Goal: Transaction & Acquisition: Purchase product/service

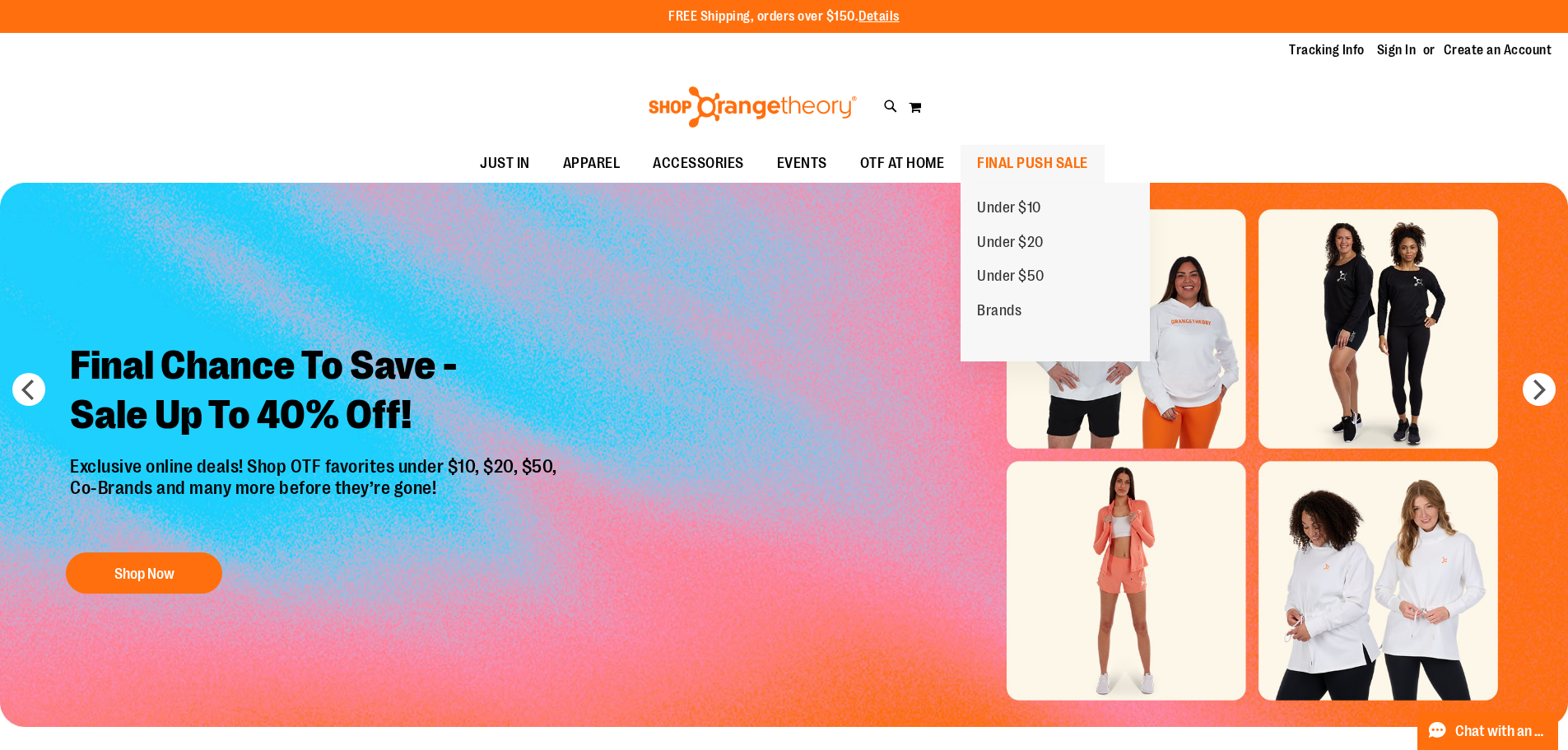
type input "**********"
click at [1015, 164] on span "FINAL PUSH SALE" at bounding box center [1033, 164] width 111 height 37
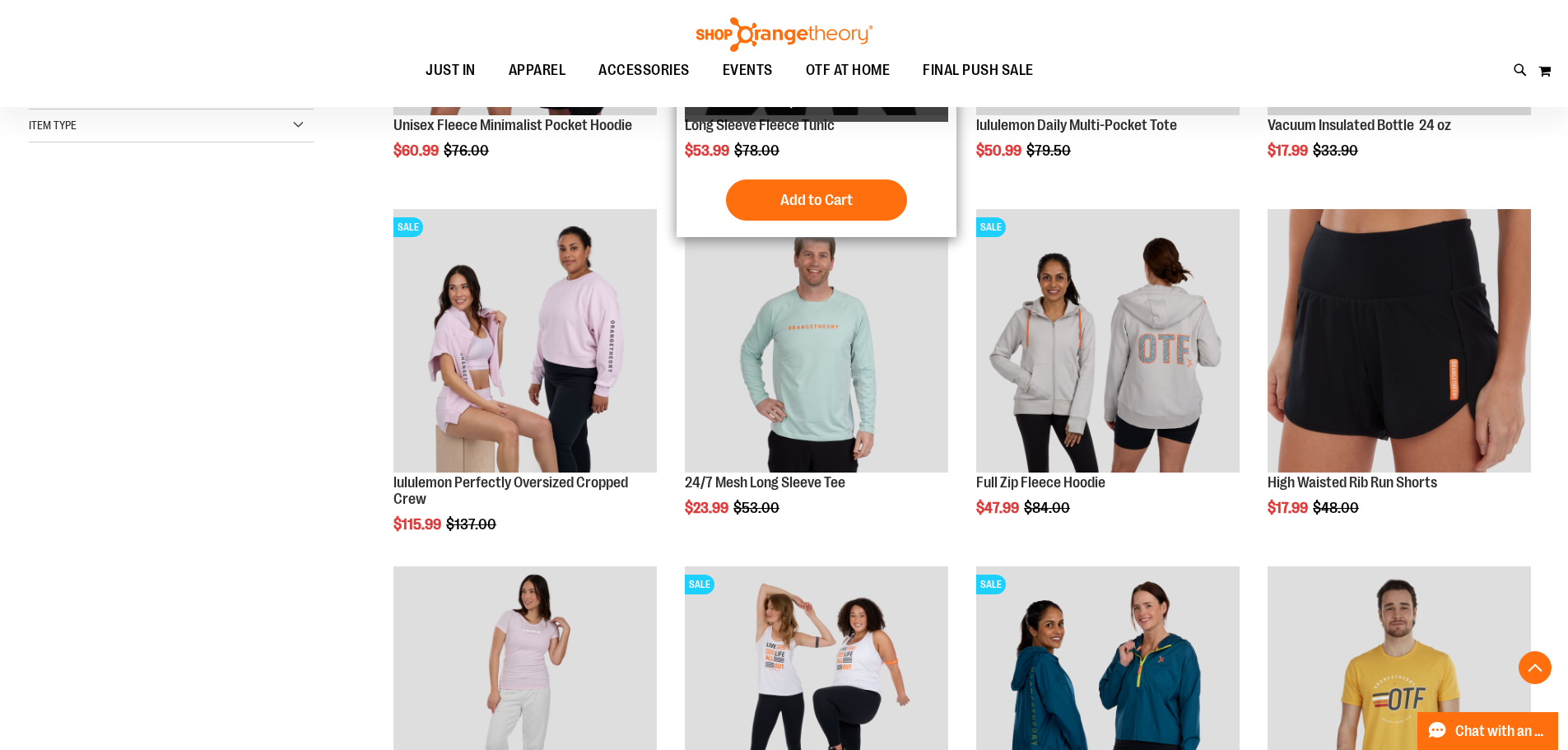
scroll to position [493, 0]
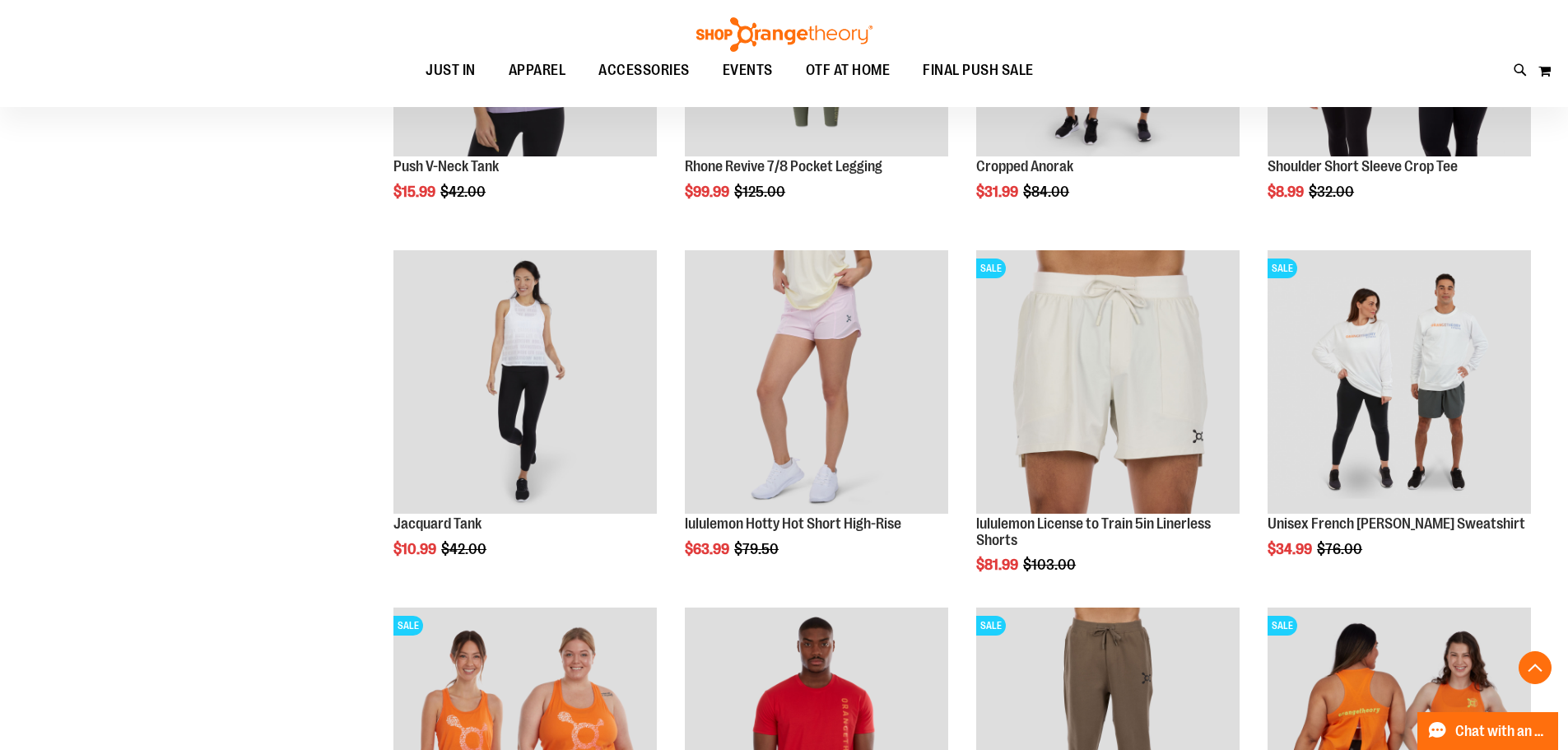
scroll to position [1563, 0]
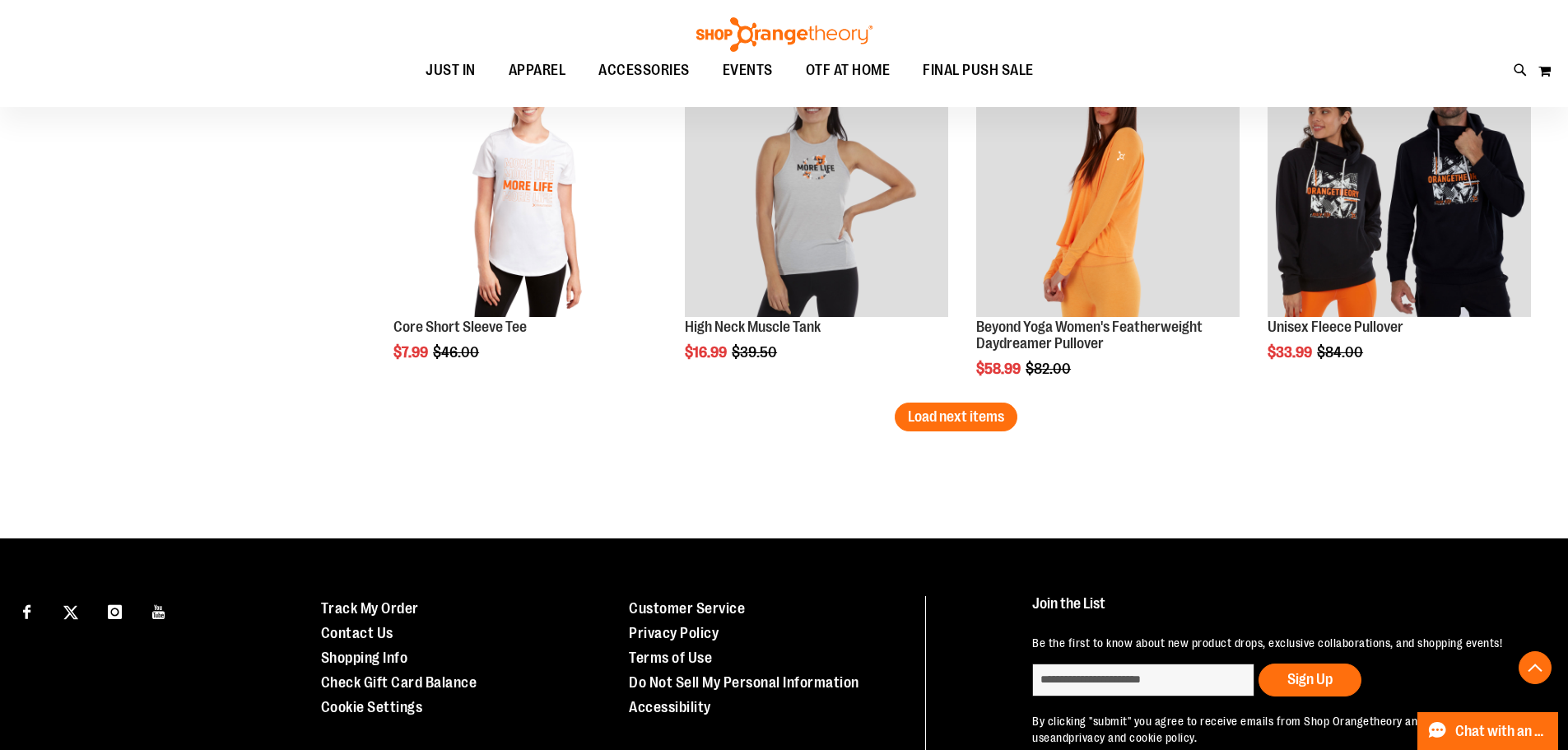
scroll to position [3002, 0]
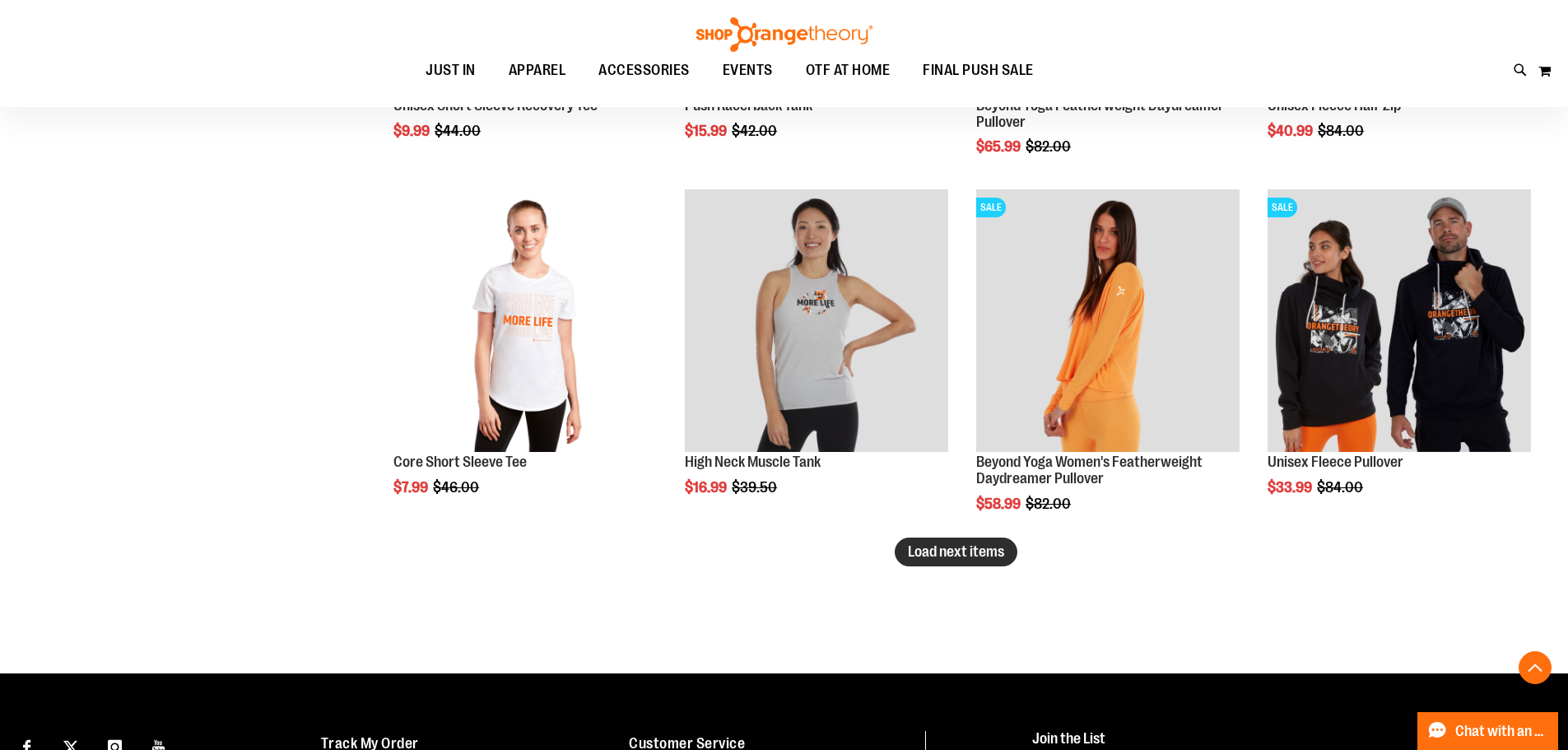
type input "**********"
click at [935, 555] on span "Load next items" at bounding box center [955, 551] width 96 height 17
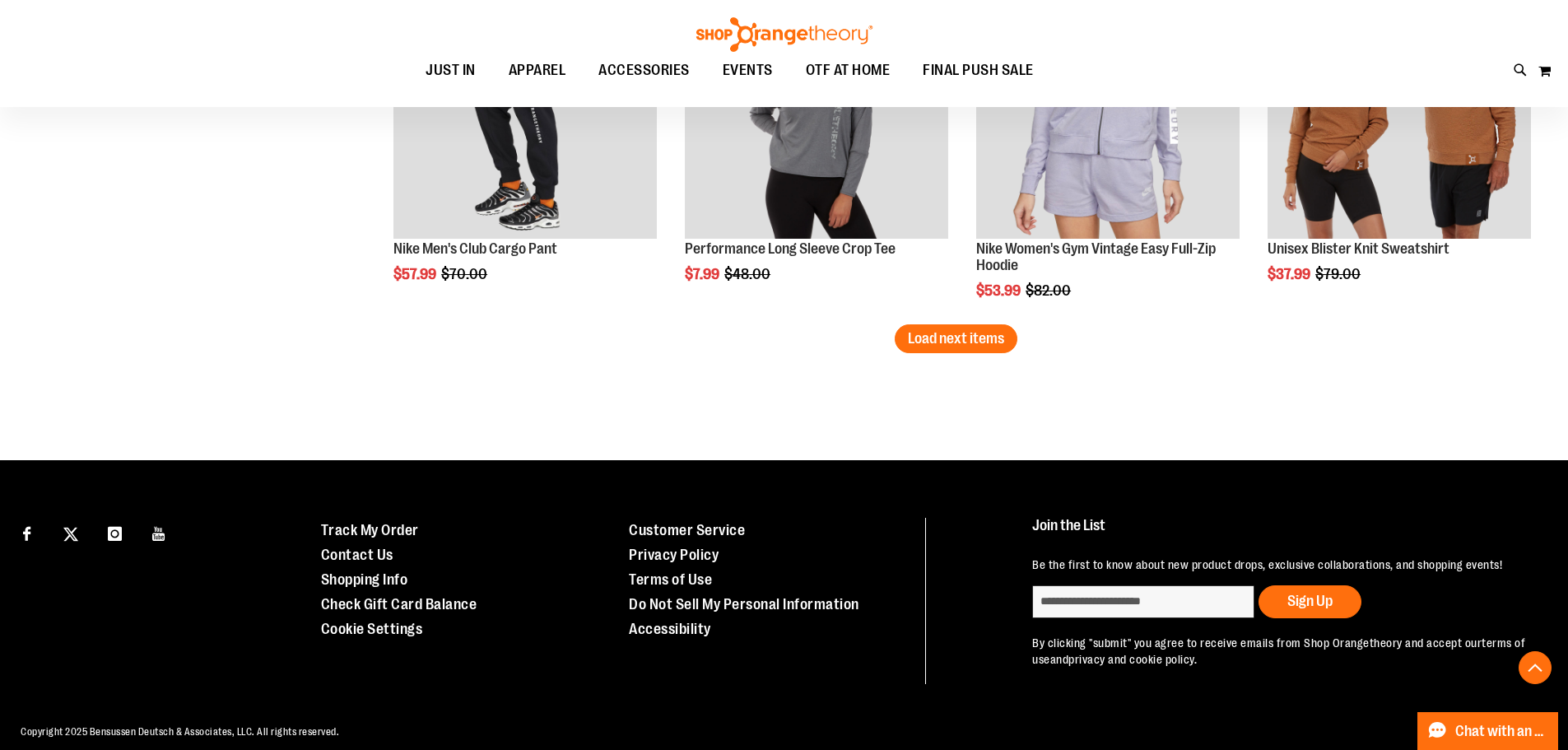
scroll to position [4319, 0]
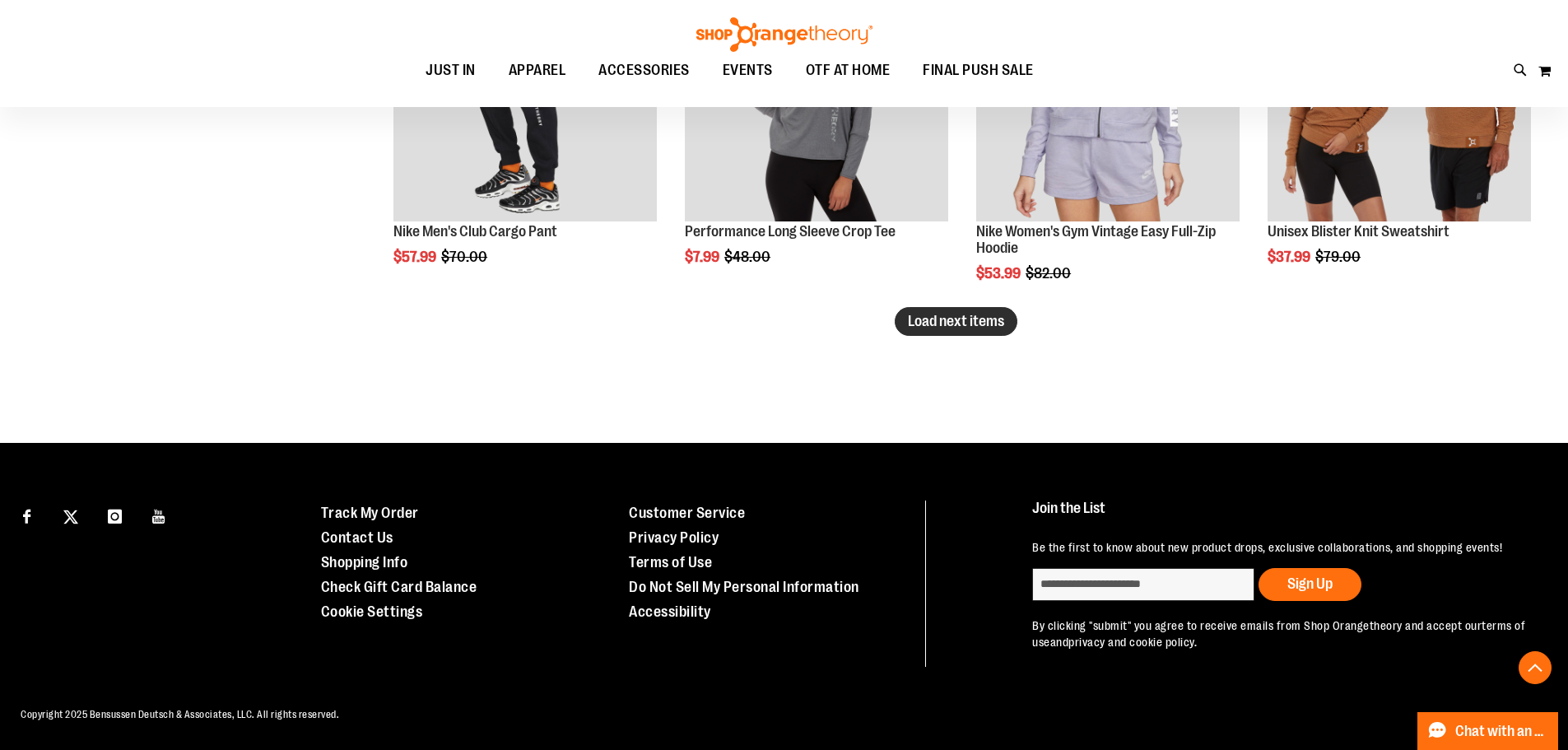
click at [941, 312] on span "Load next items" at bounding box center [955, 320] width 96 height 17
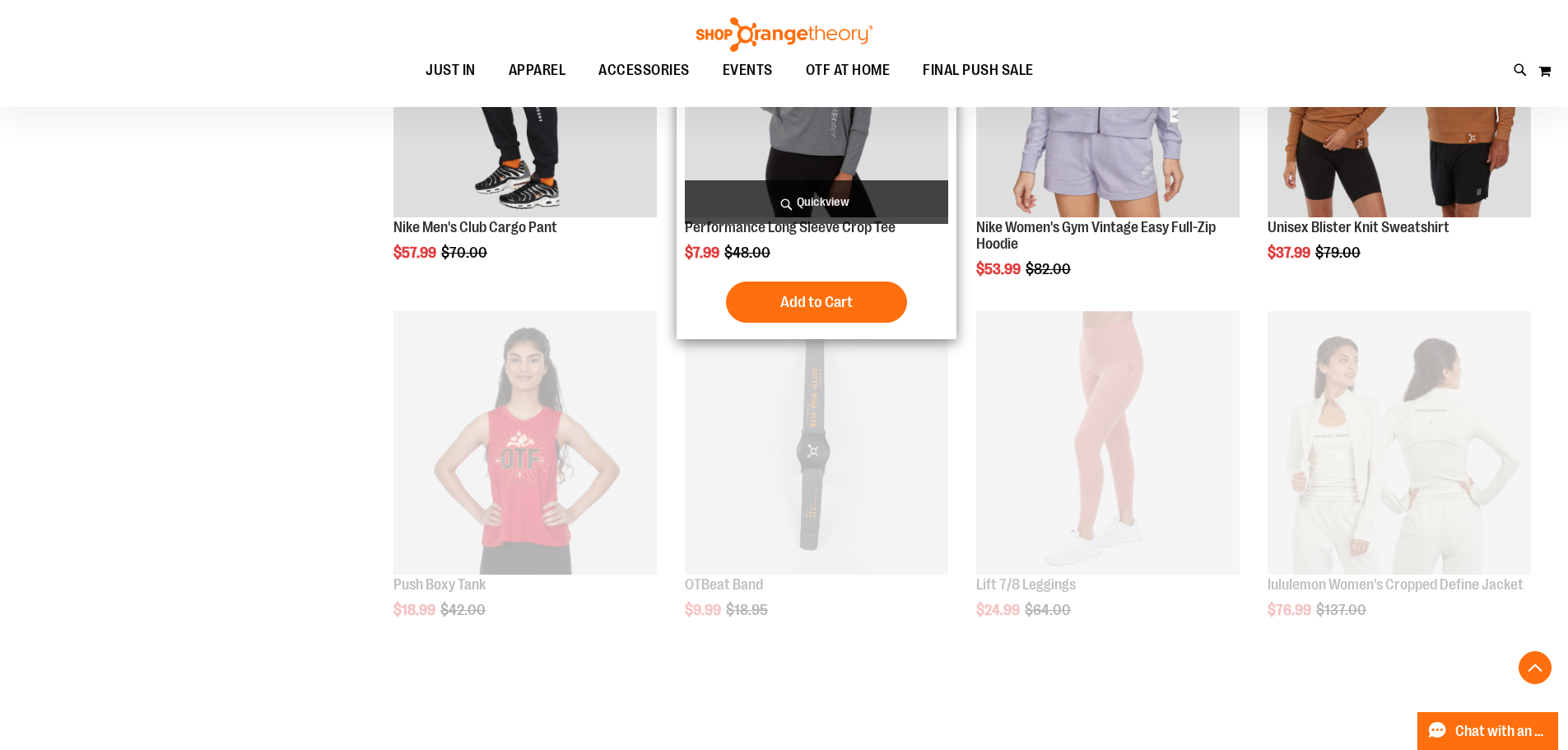
scroll to position [4319, 0]
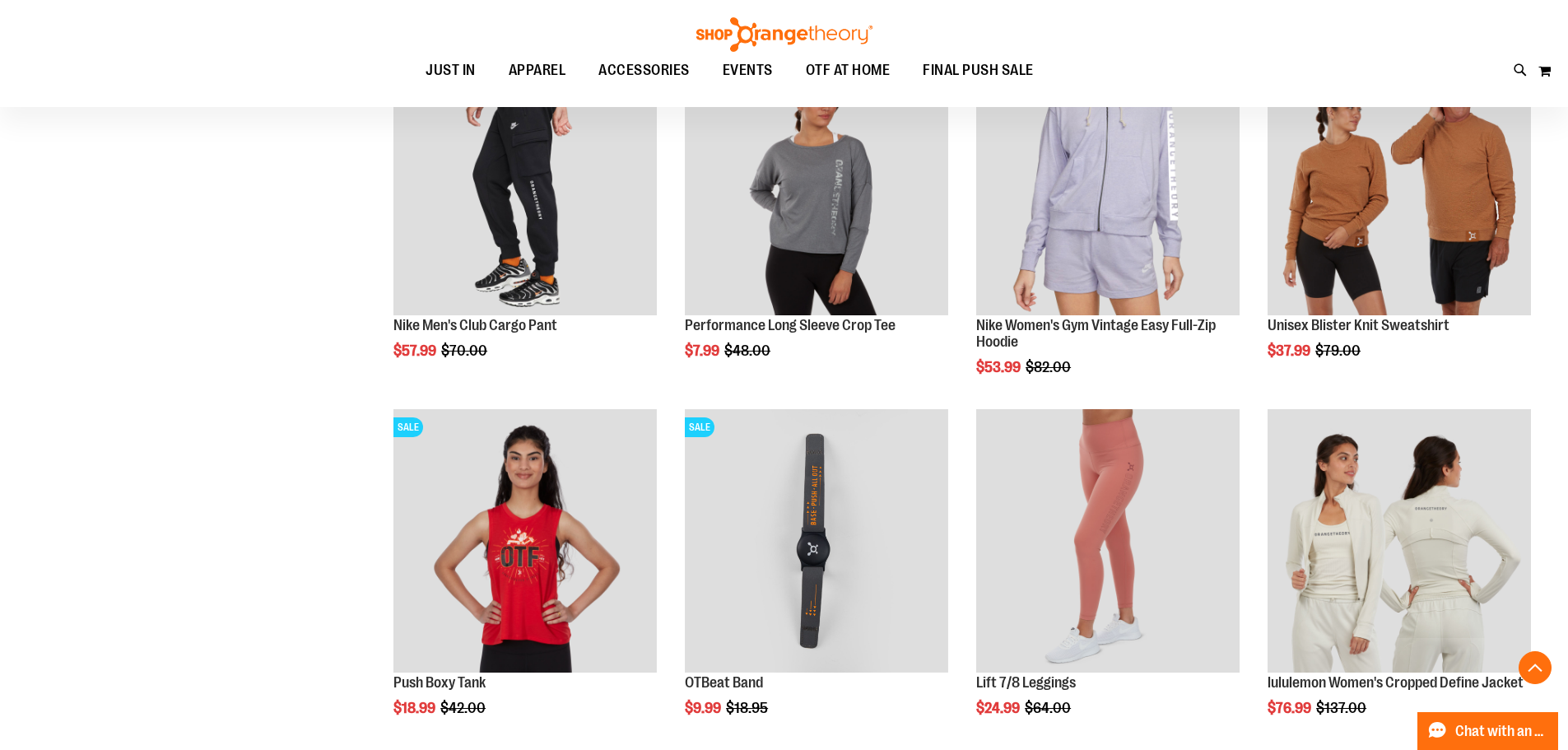
scroll to position [4237, 0]
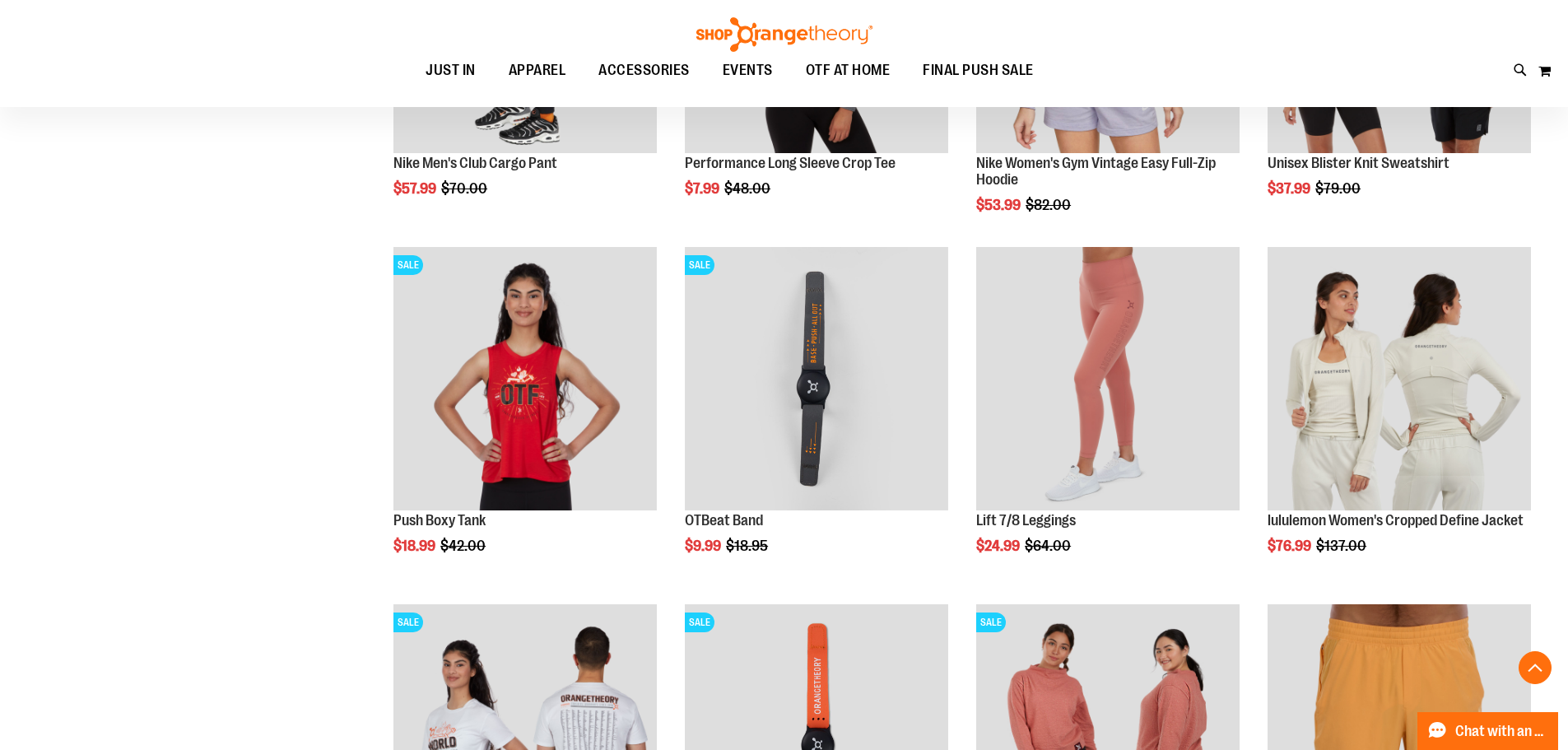
scroll to position [4401, 0]
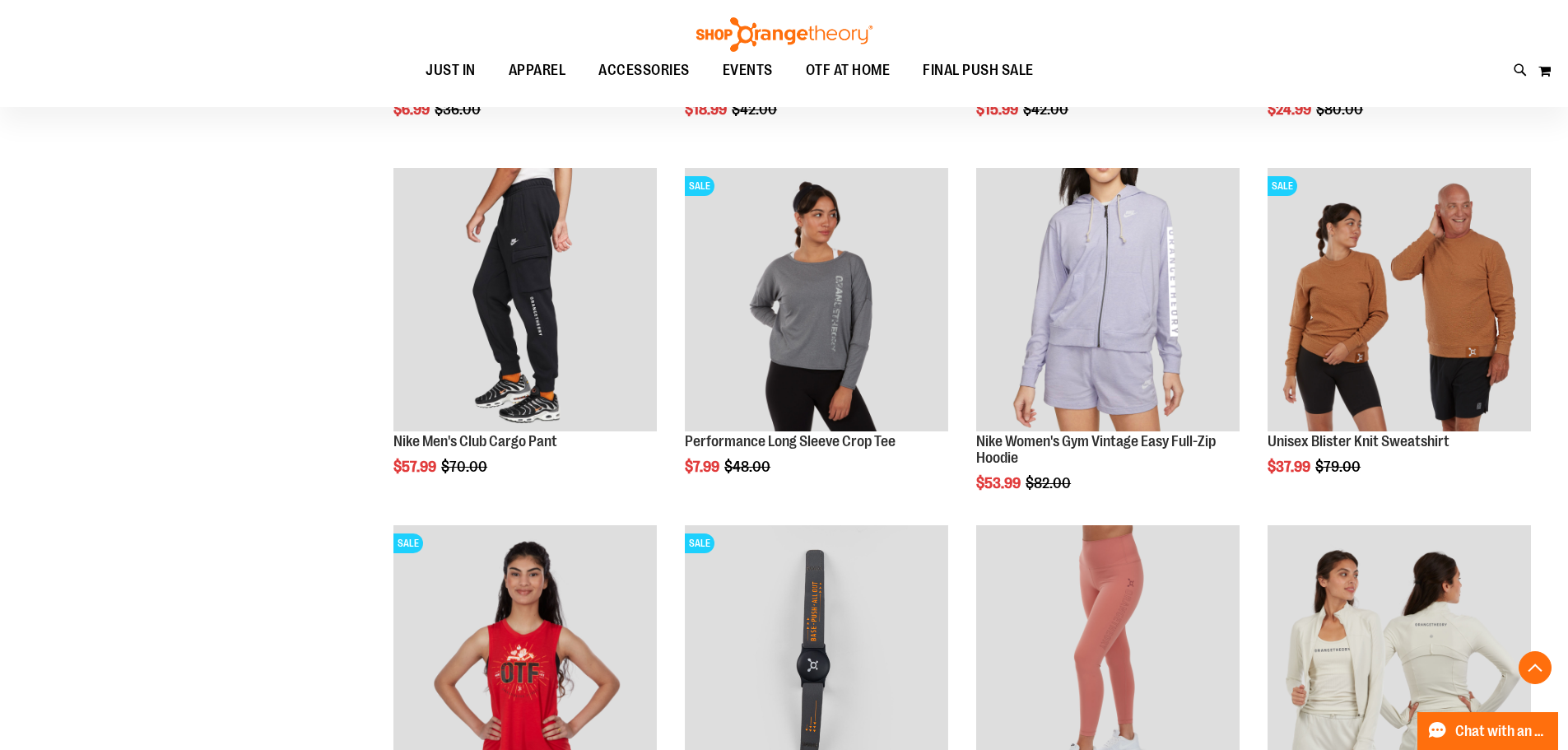
scroll to position [4072, 0]
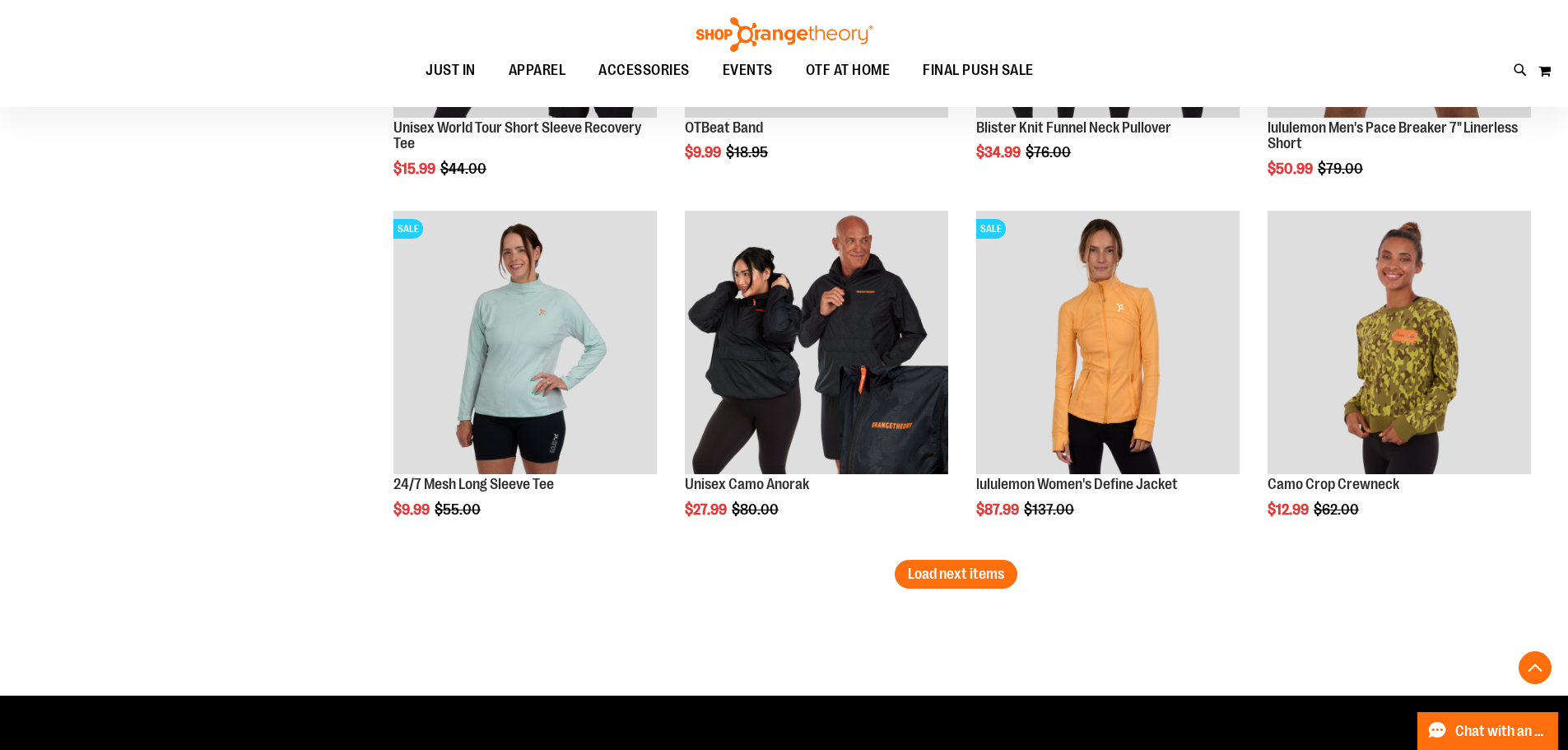
scroll to position [5142, 0]
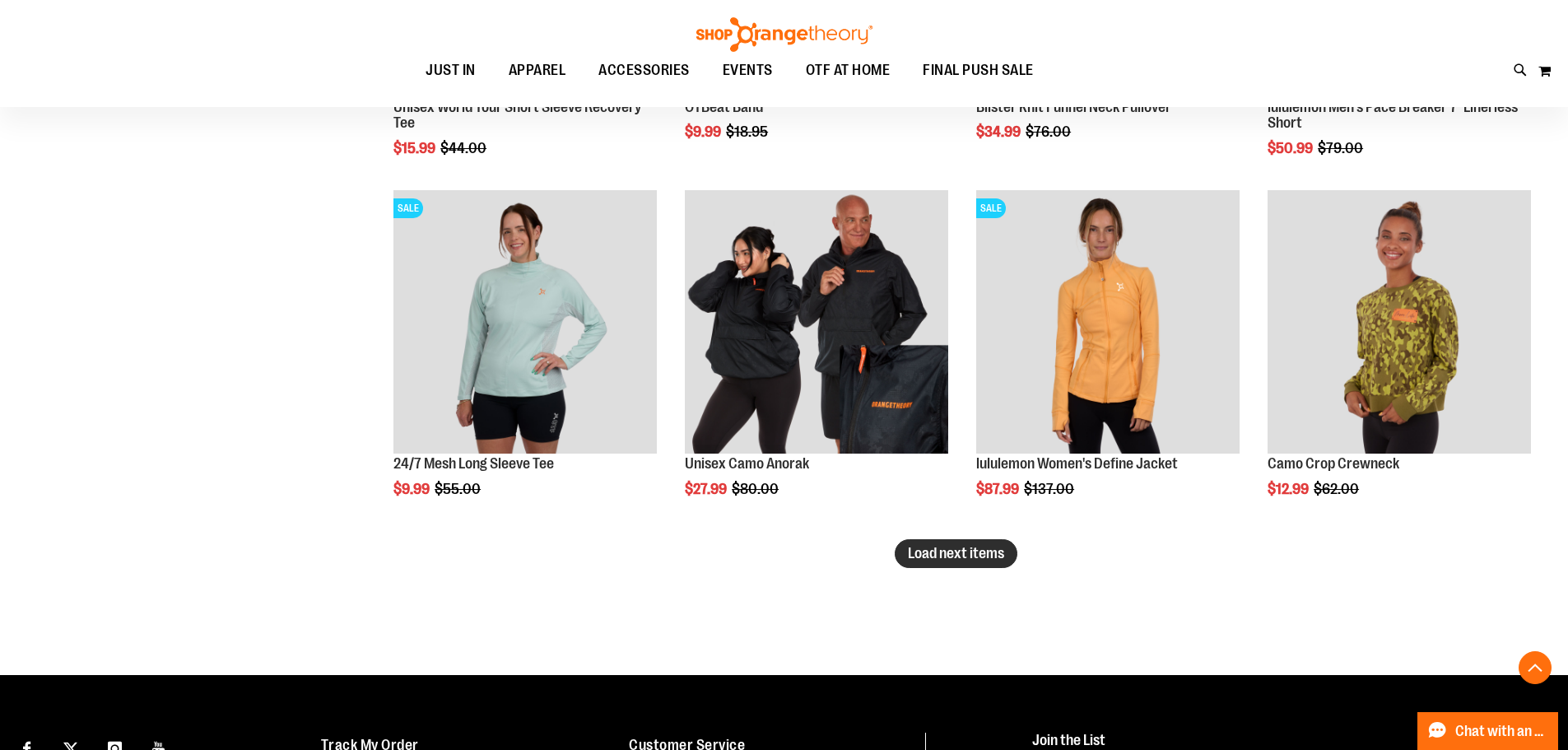
click at [969, 552] on span "Load next items" at bounding box center [955, 553] width 96 height 17
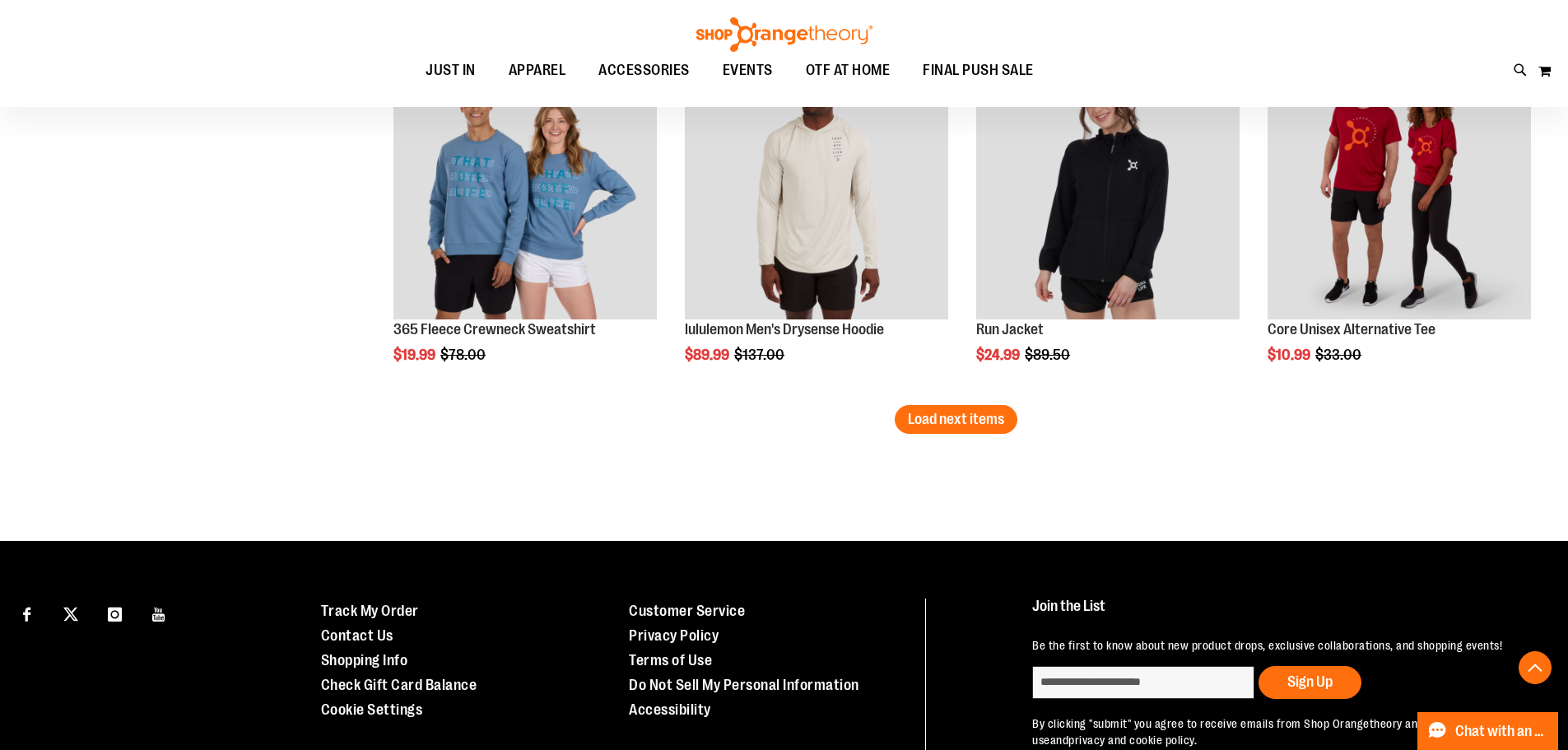
scroll to position [6377, 0]
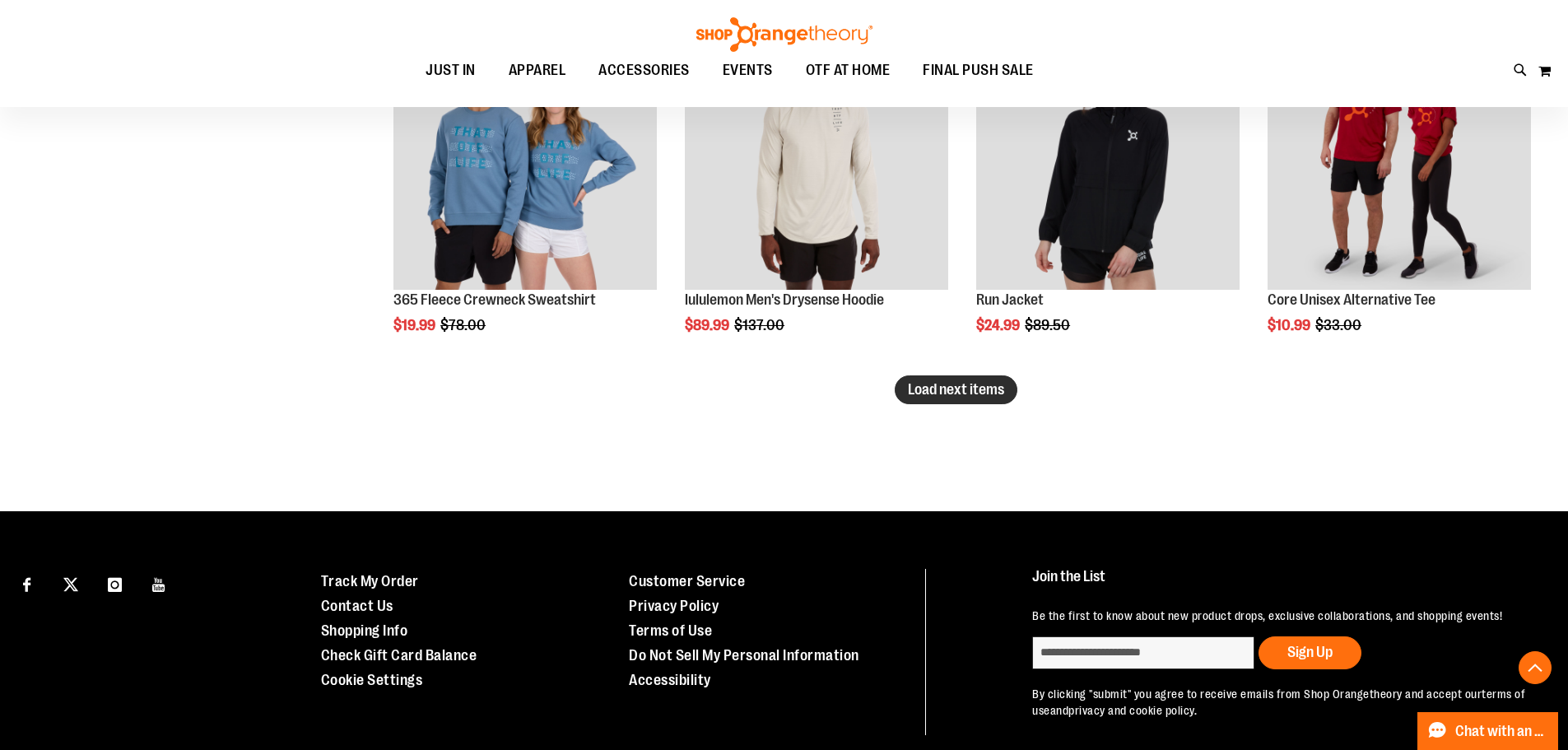
click at [931, 389] on span "Load next items" at bounding box center [955, 389] width 96 height 17
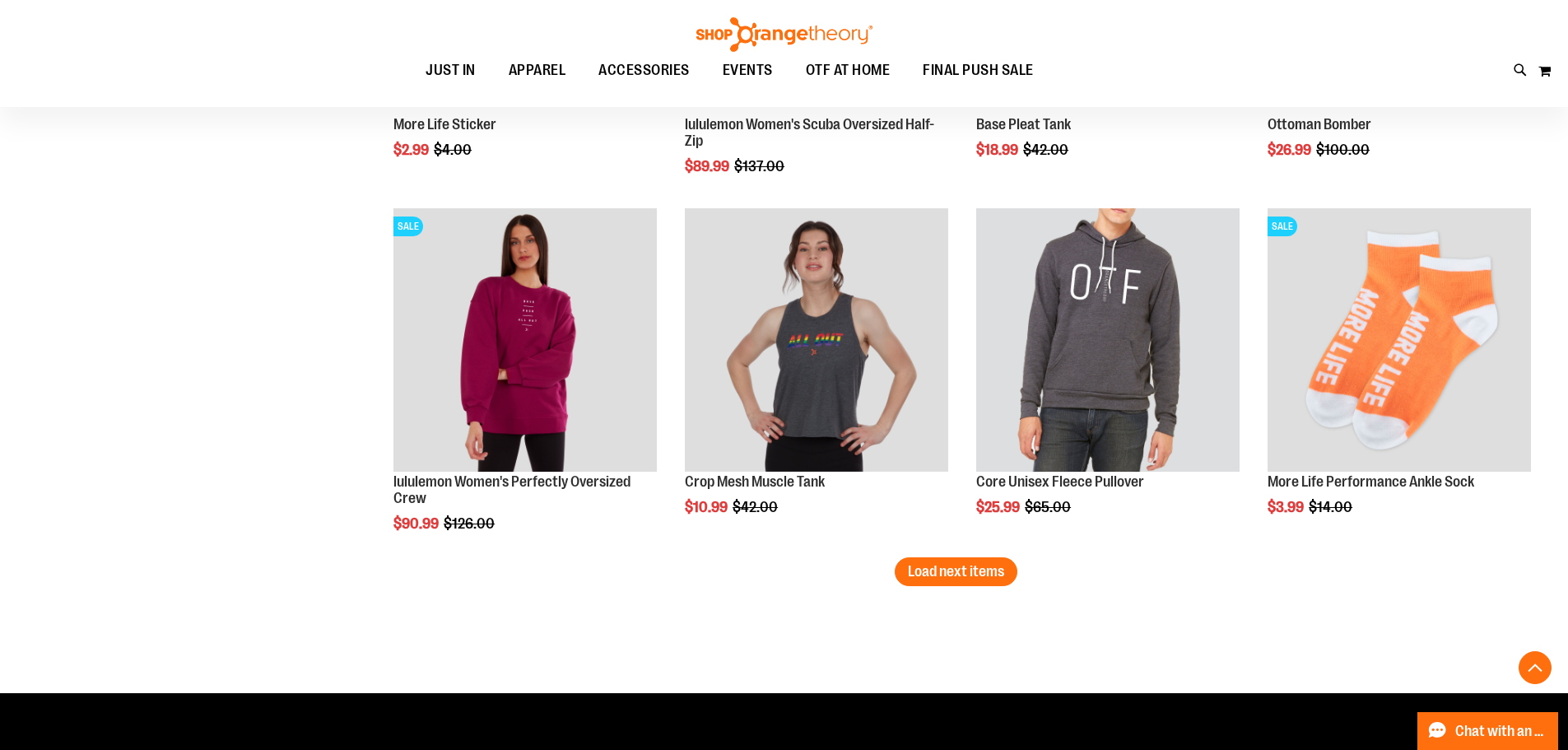
scroll to position [7282, 0]
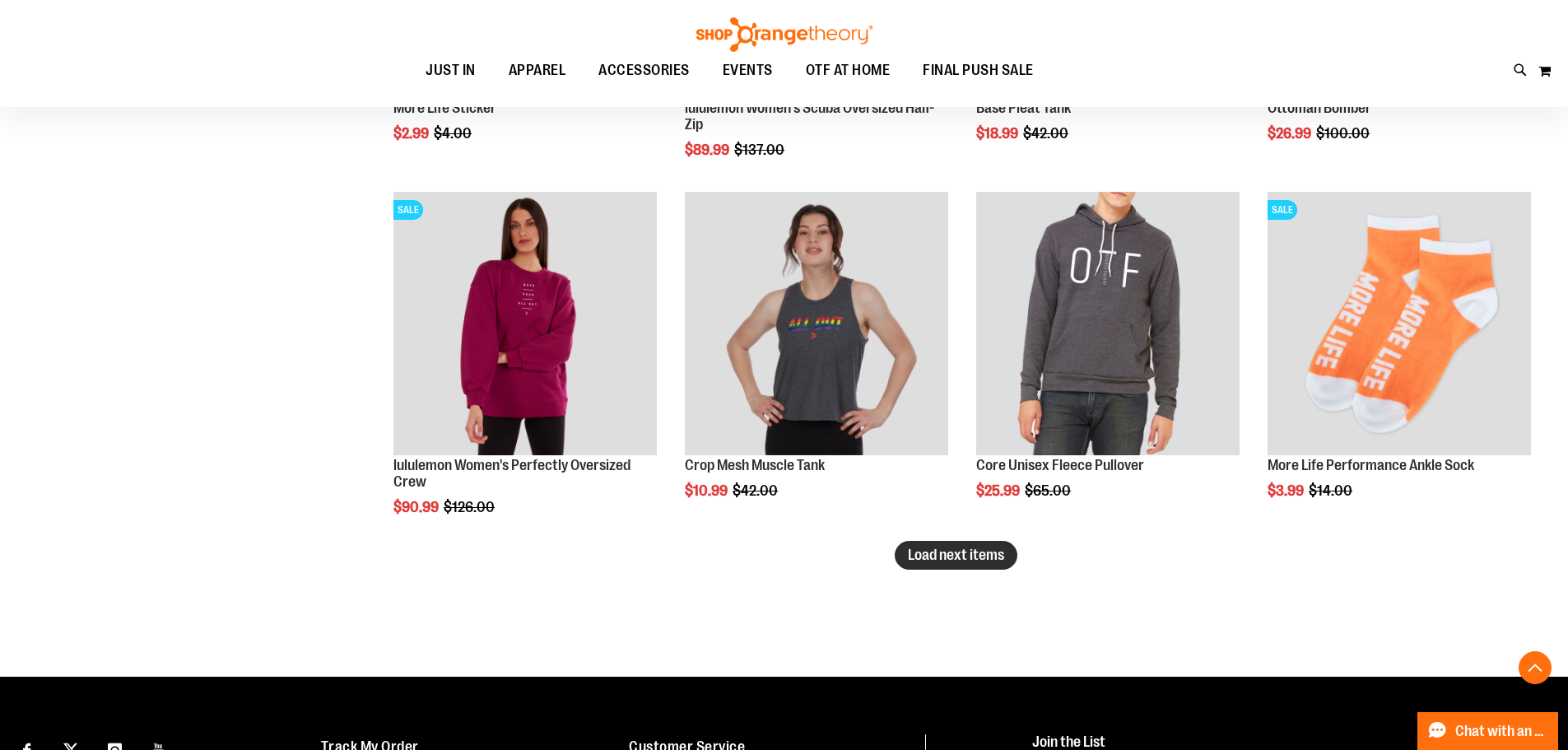
click at [935, 559] on span "Load next items" at bounding box center [955, 555] width 96 height 17
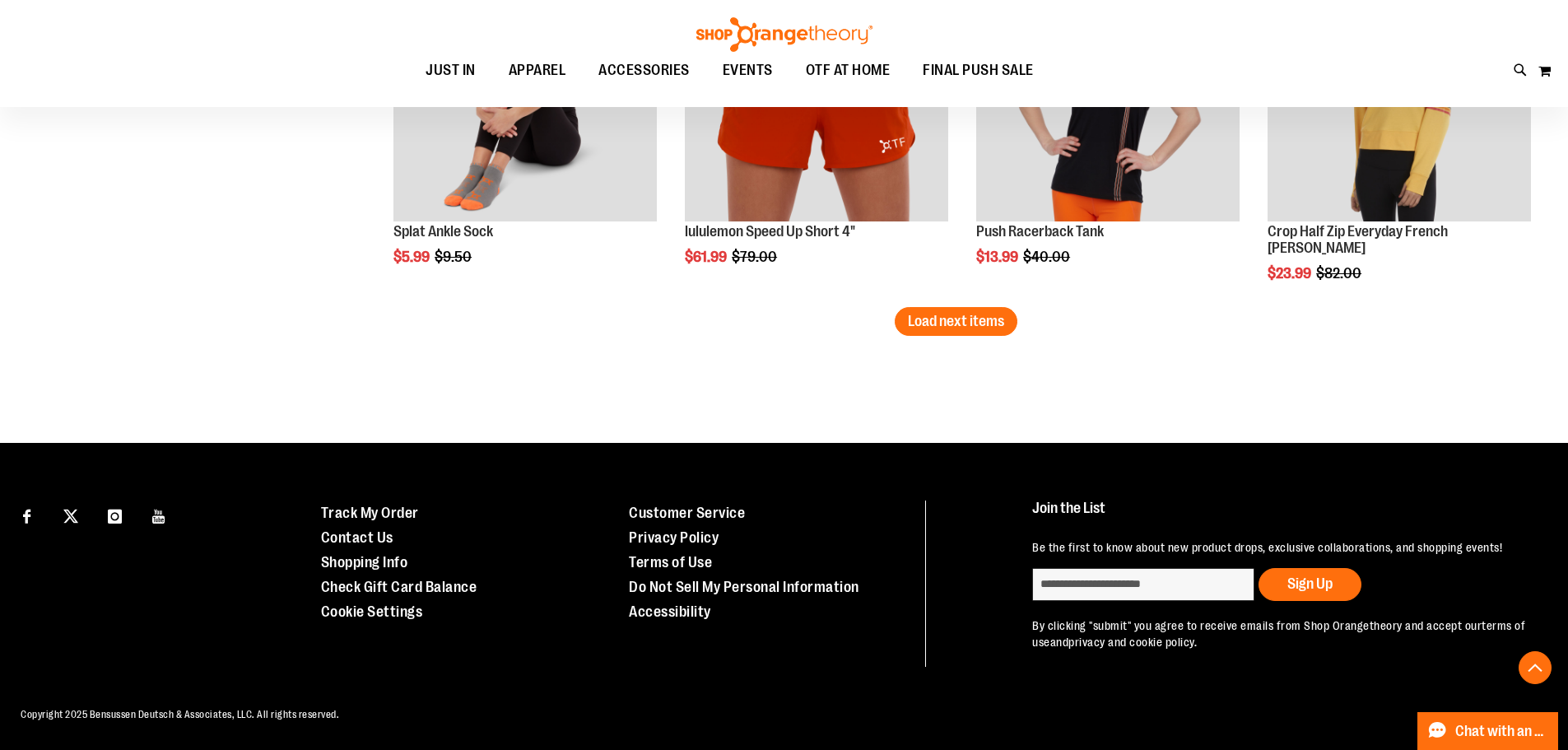
scroll to position [8603, 0]
click at [965, 312] on span "Load next items" at bounding box center [955, 320] width 96 height 17
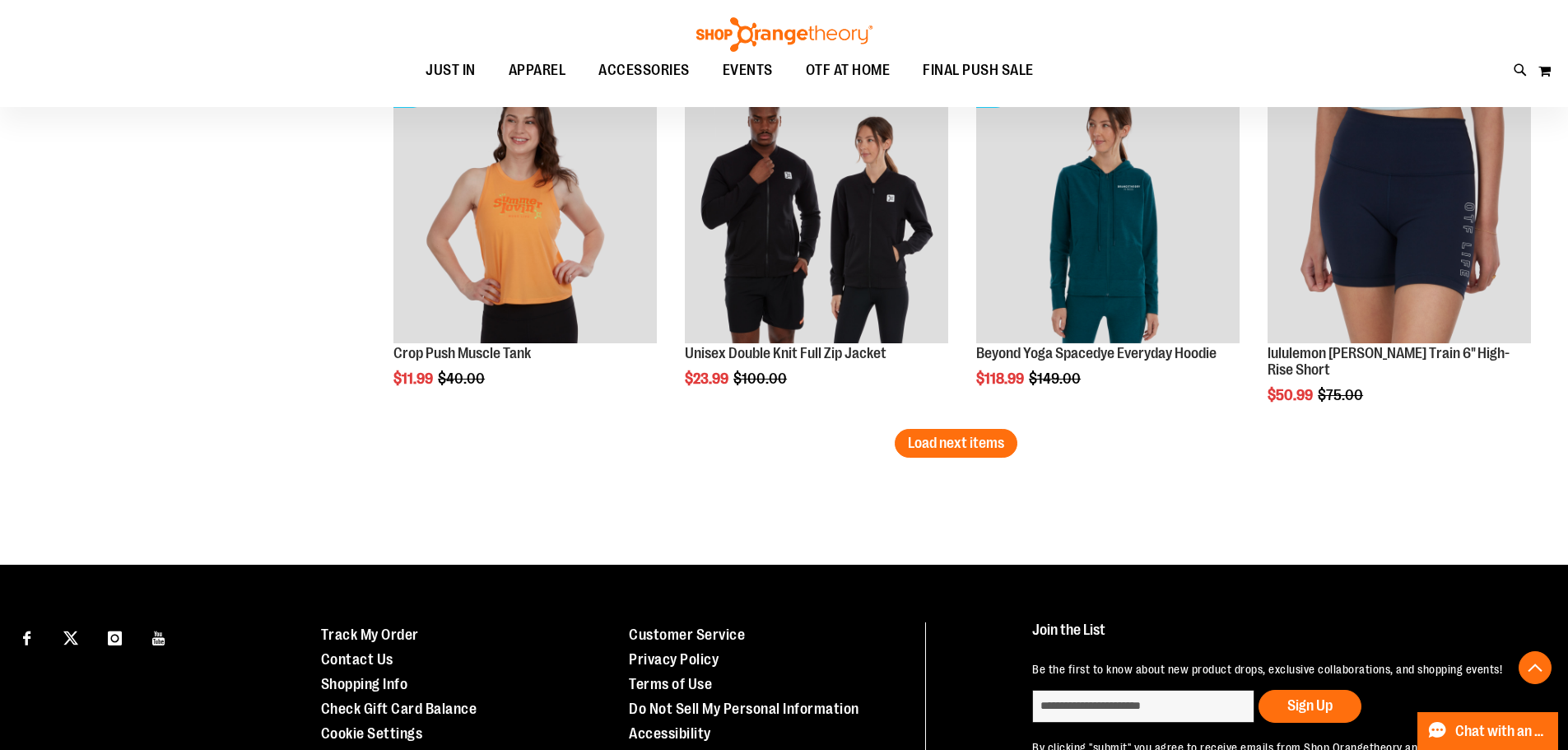
scroll to position [9509, 0]
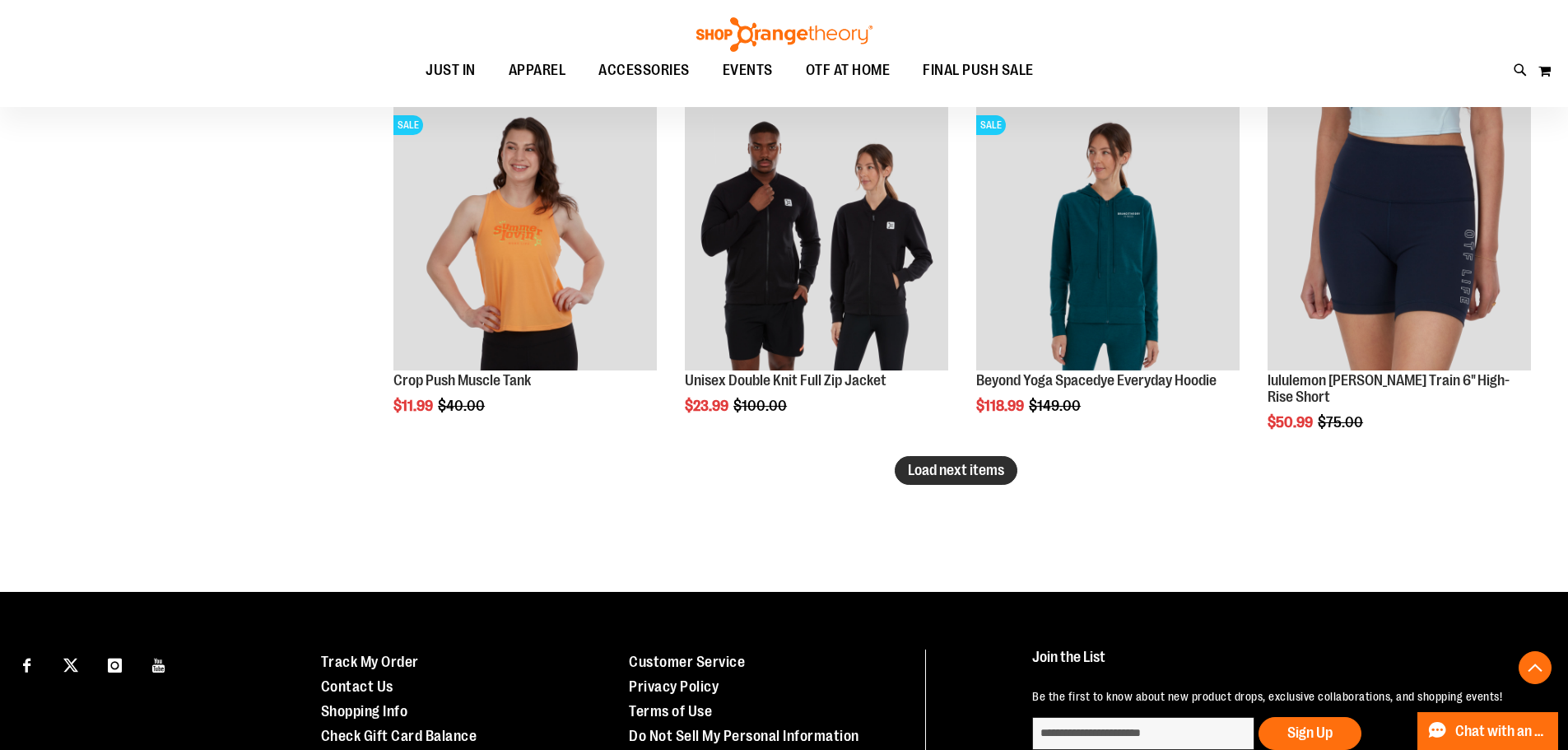
click at [946, 466] on span "Load next items" at bounding box center [955, 470] width 96 height 17
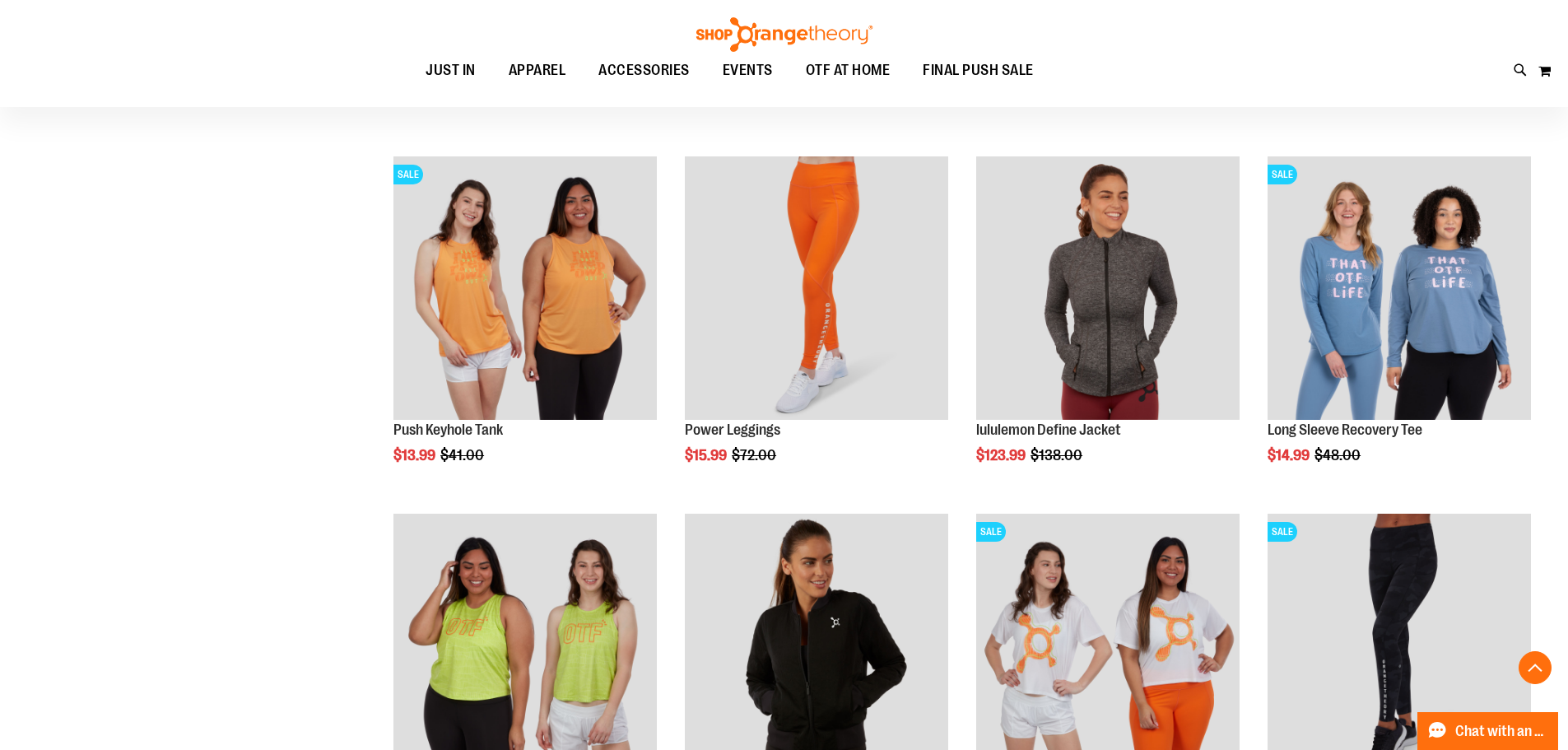
scroll to position [9920, 0]
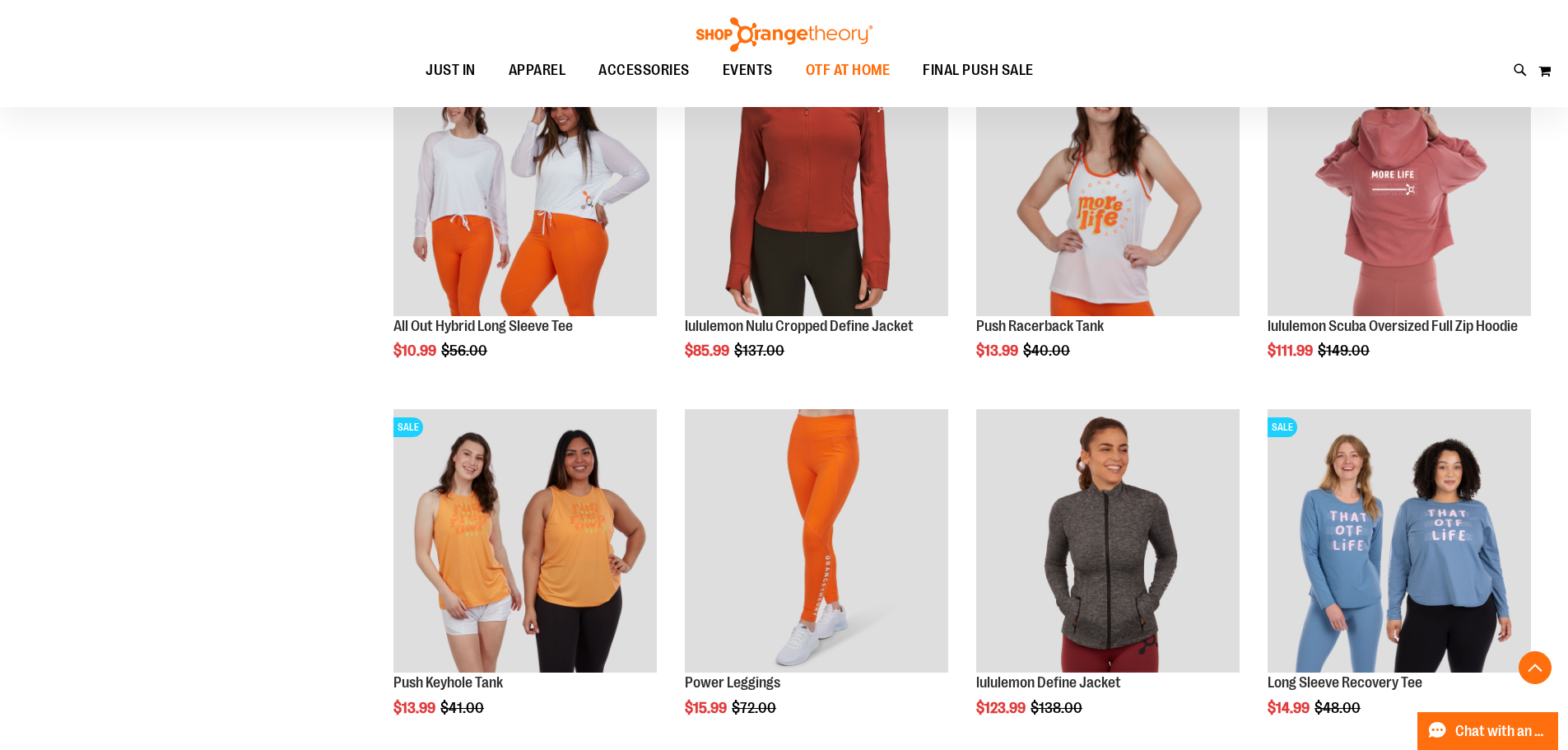
click at [854, 67] on span "OTF AT HOME" at bounding box center [848, 70] width 85 height 37
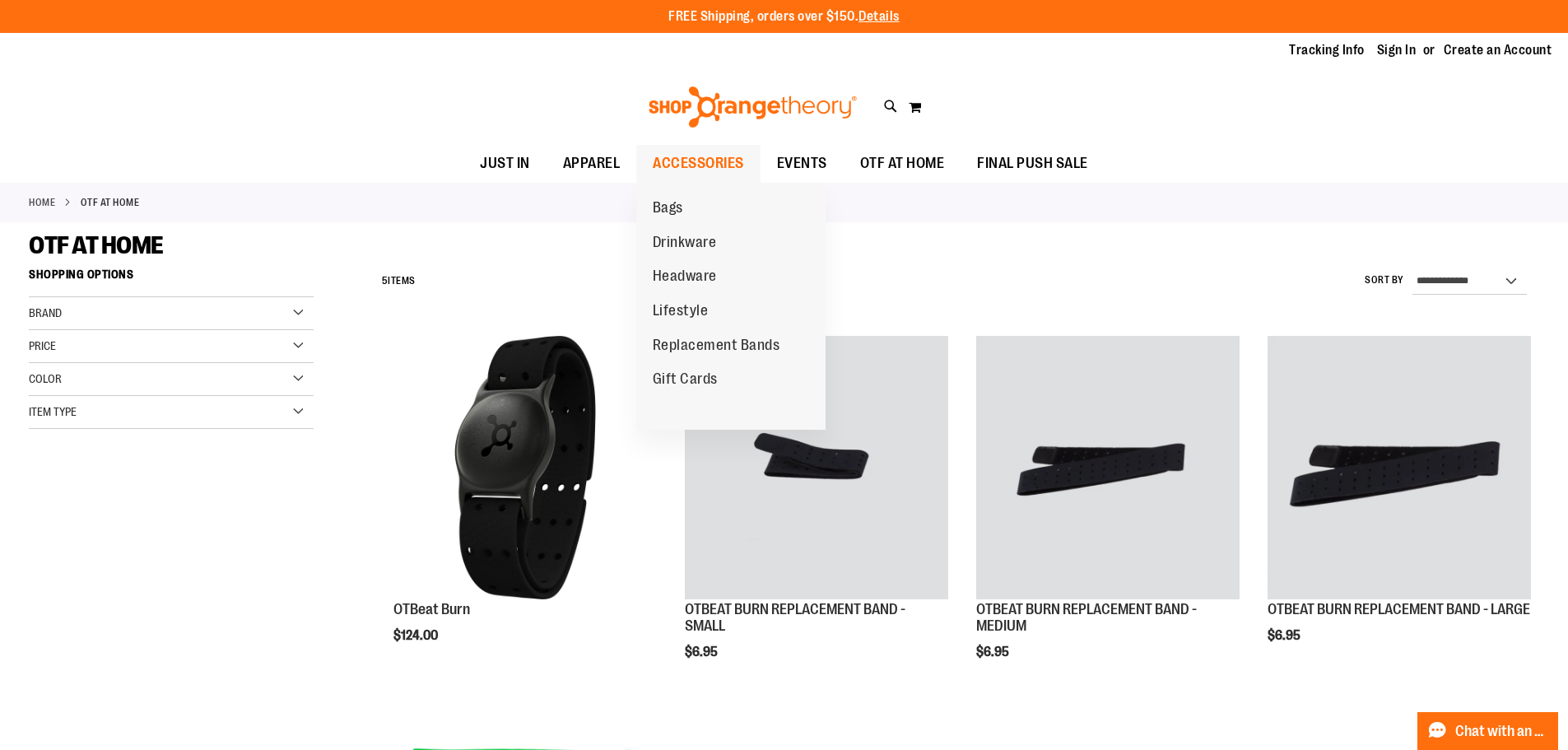
type input "**********"
click at [713, 156] on span "ACCESSORIES" at bounding box center [698, 164] width 92 height 37
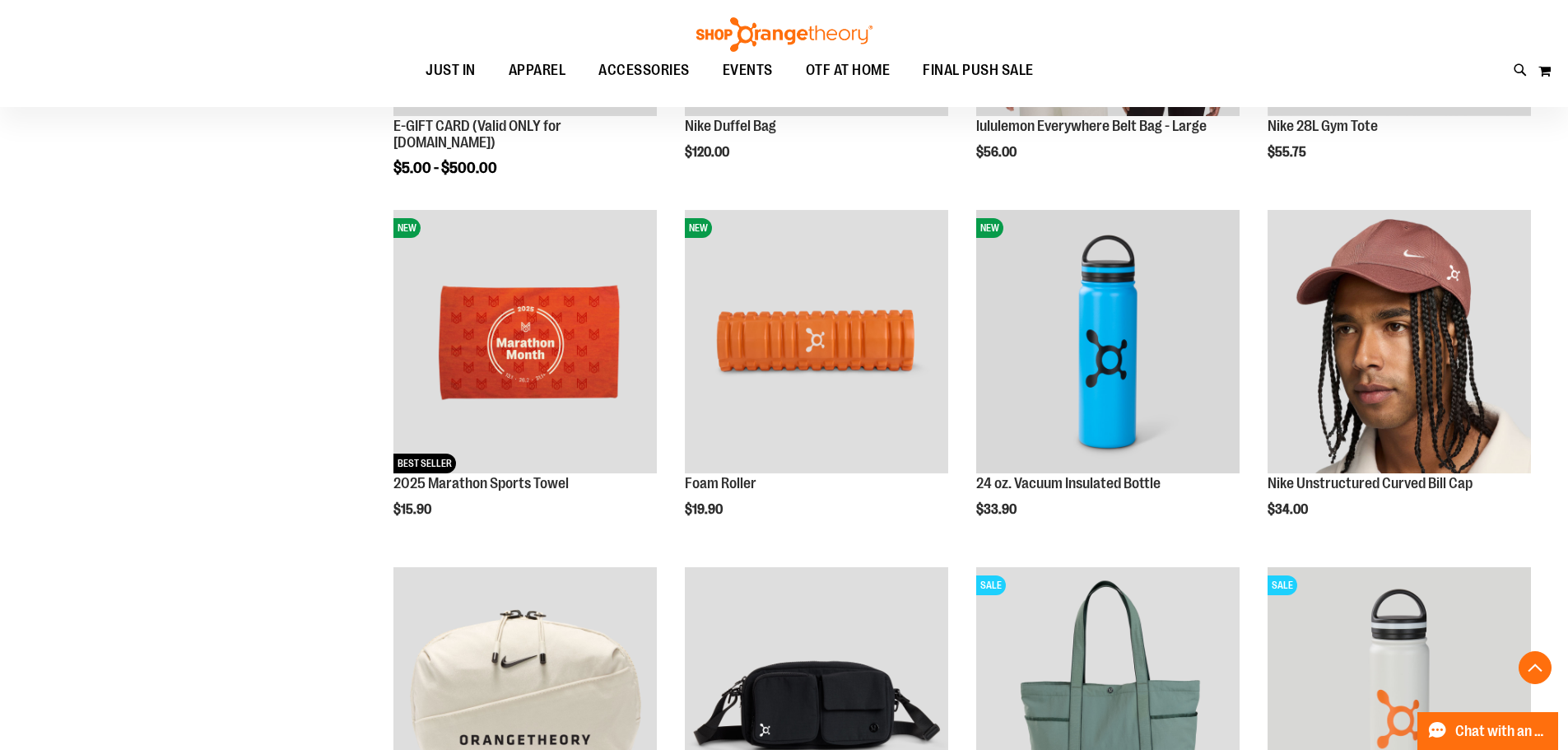
scroll to position [493, 0]
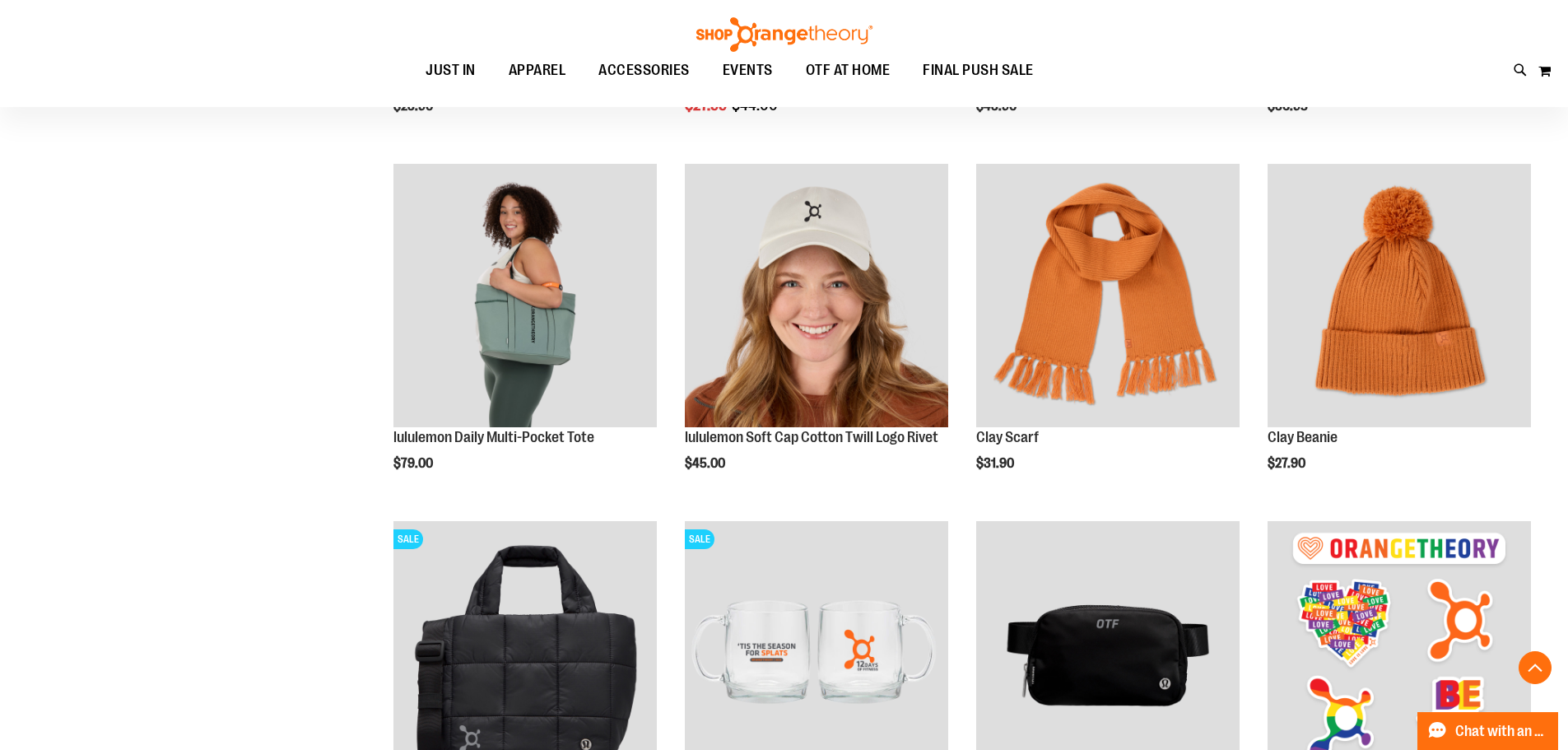
scroll to position [1728, 0]
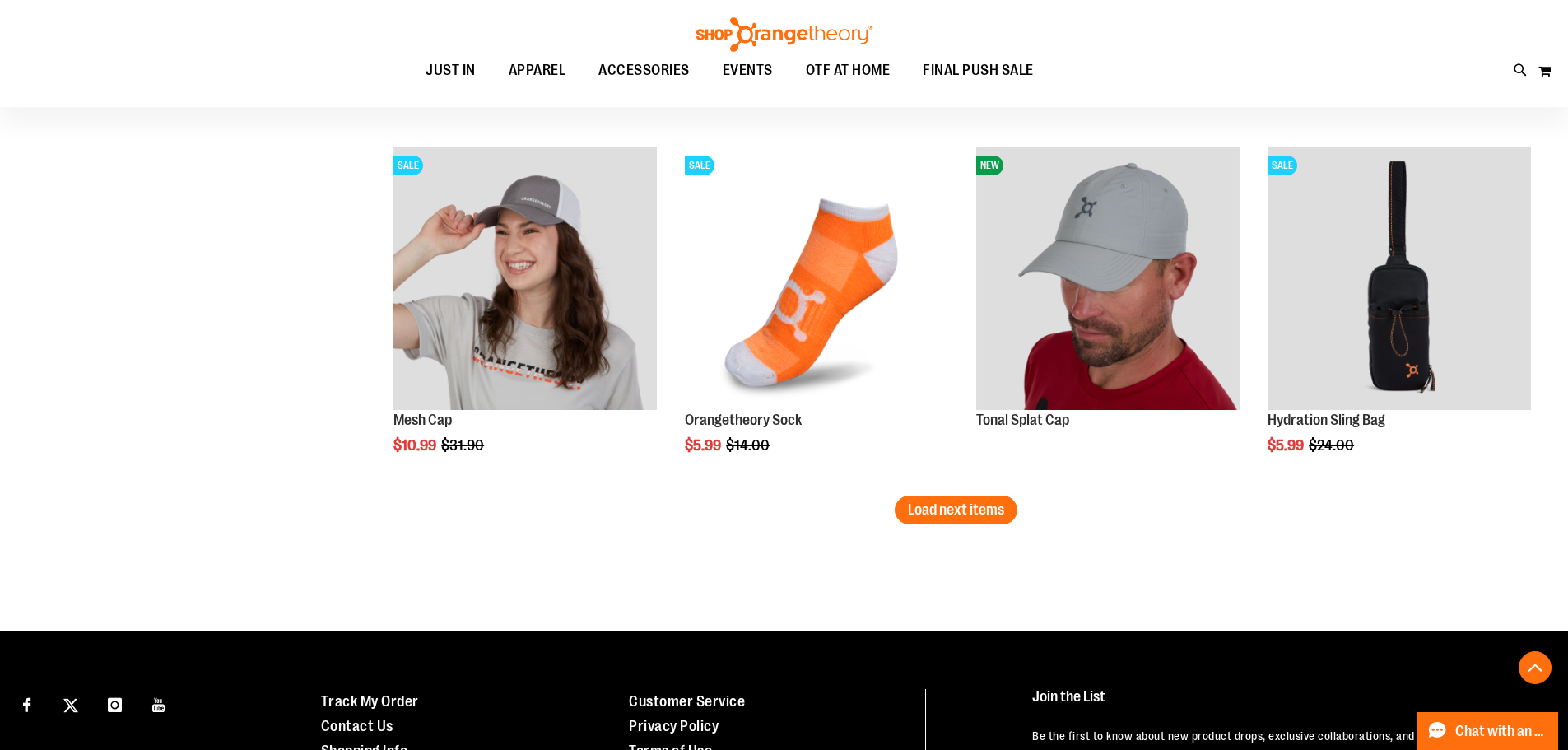
scroll to position [3045, 0]
type input "**********"
click at [975, 508] on span "Load next items" at bounding box center [955, 509] width 96 height 17
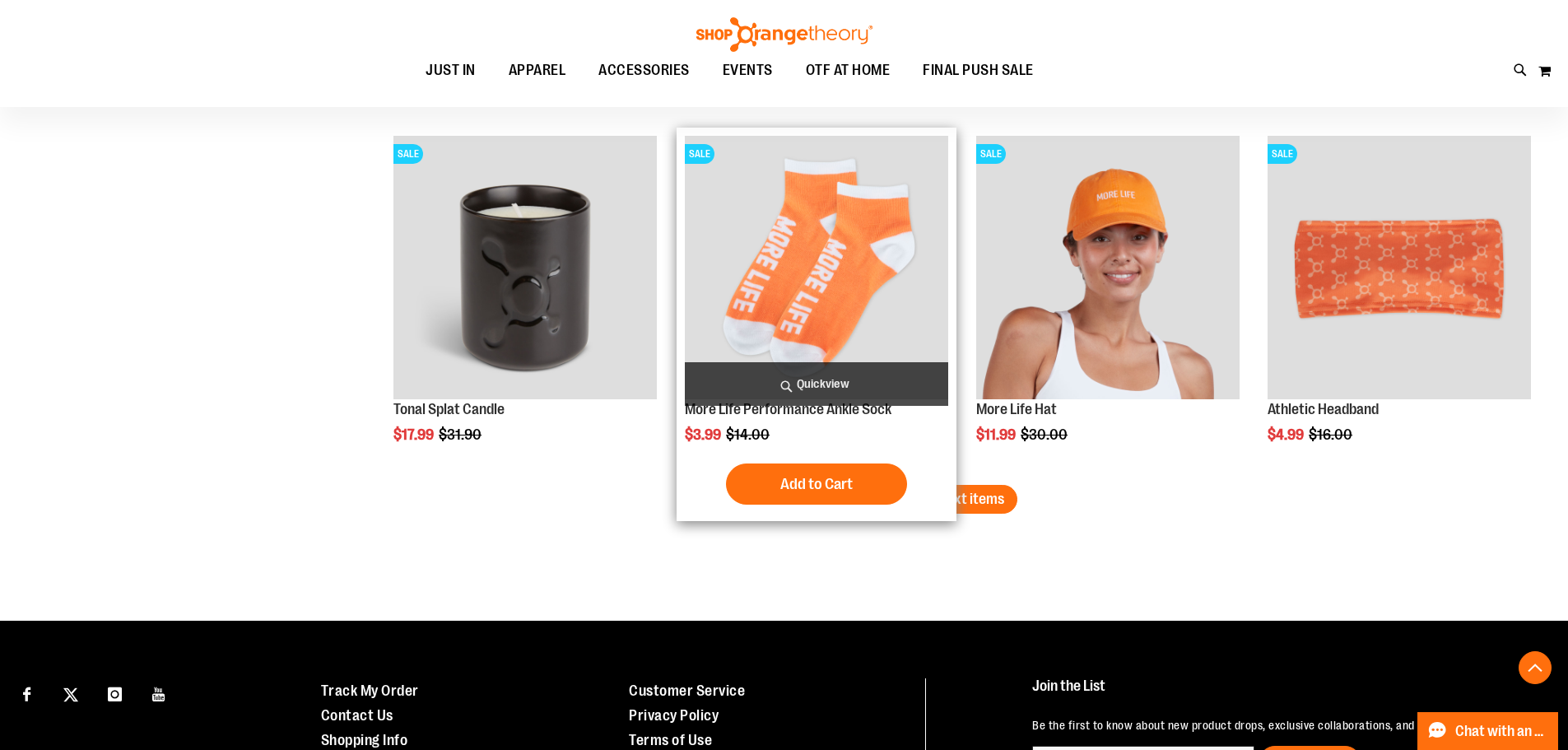
scroll to position [3950, 0]
